Goal: Task Accomplishment & Management: Use online tool/utility

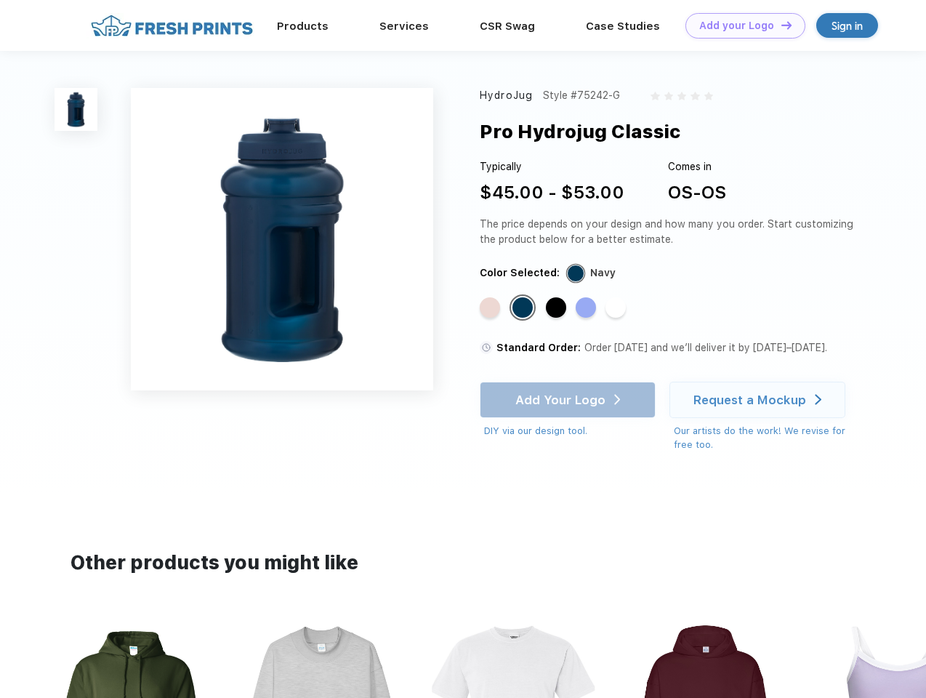
click at [740, 25] on link "Add your Logo Design Tool" at bounding box center [745, 25] width 120 height 25
click at [0, 0] on div "Design Tool" at bounding box center [0, 0] width 0 height 0
click at [780, 25] on link "Add your Logo Design Tool" at bounding box center [745, 25] width 120 height 25
click at [76, 109] on img at bounding box center [76, 109] width 43 height 43
click at [491, 308] on div "Standard Color" at bounding box center [490, 307] width 20 height 20
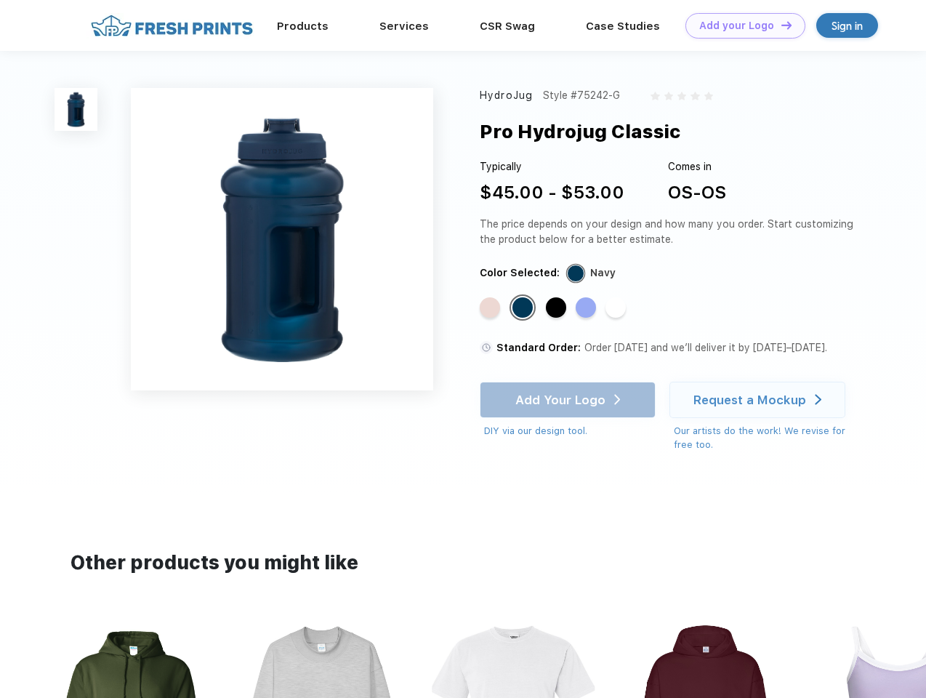
click at [524, 308] on div "Standard Color" at bounding box center [522, 307] width 20 height 20
click at [557, 308] on div "Standard Color" at bounding box center [556, 307] width 20 height 20
click at [587, 308] on div "Standard Color" at bounding box center [586, 307] width 20 height 20
click at [617, 308] on div "Standard Color" at bounding box center [615, 307] width 20 height 20
click at [569, 400] on div "Add Your Logo DIY via our design tool. Ah shoot! This product isn't up in our d…" at bounding box center [568, 410] width 176 height 57
